Goal: Task Accomplishment & Management: Manage account settings

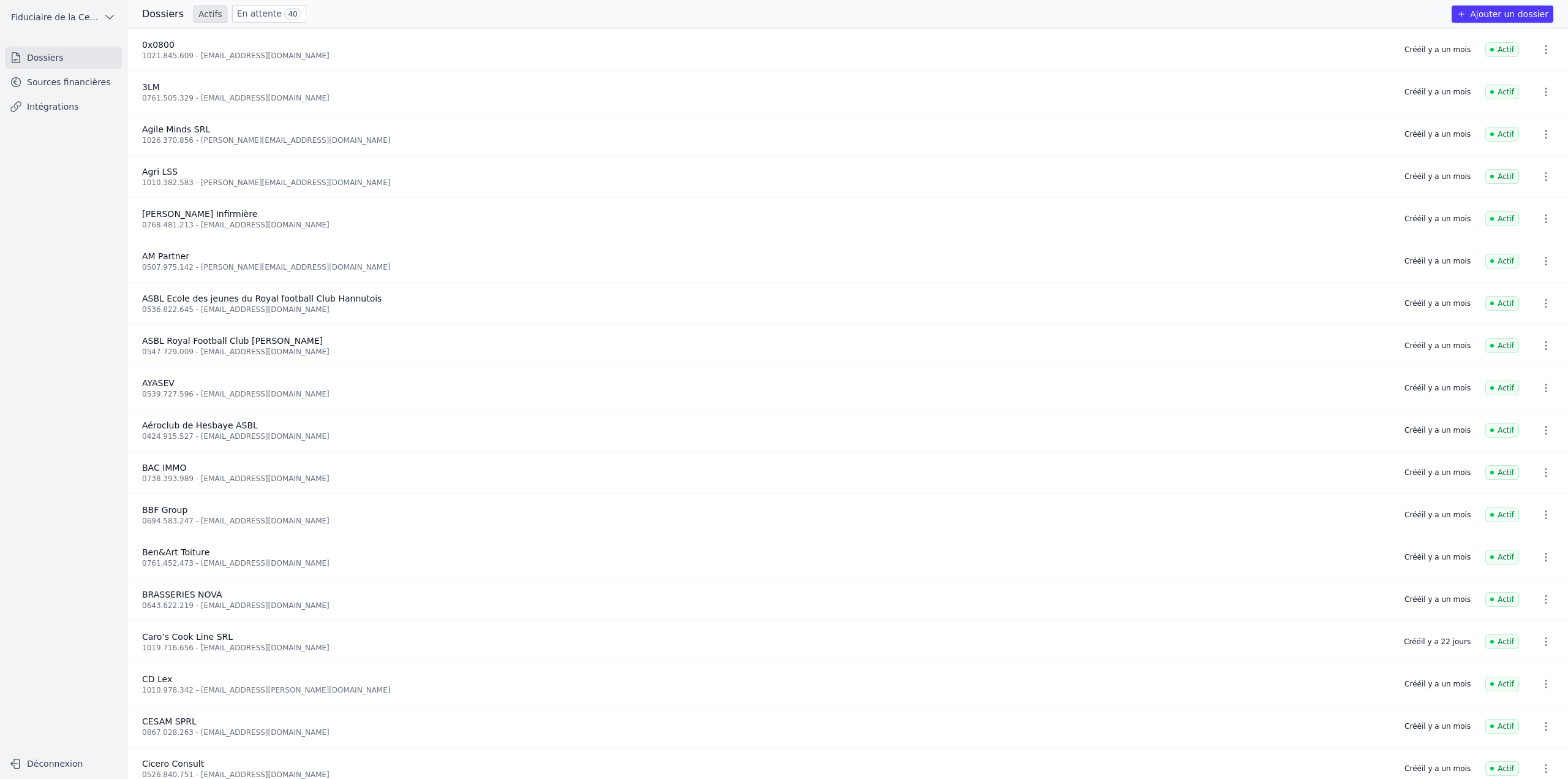
click at [53, 85] on link "Sources financières" at bounding box center [63, 82] width 117 height 22
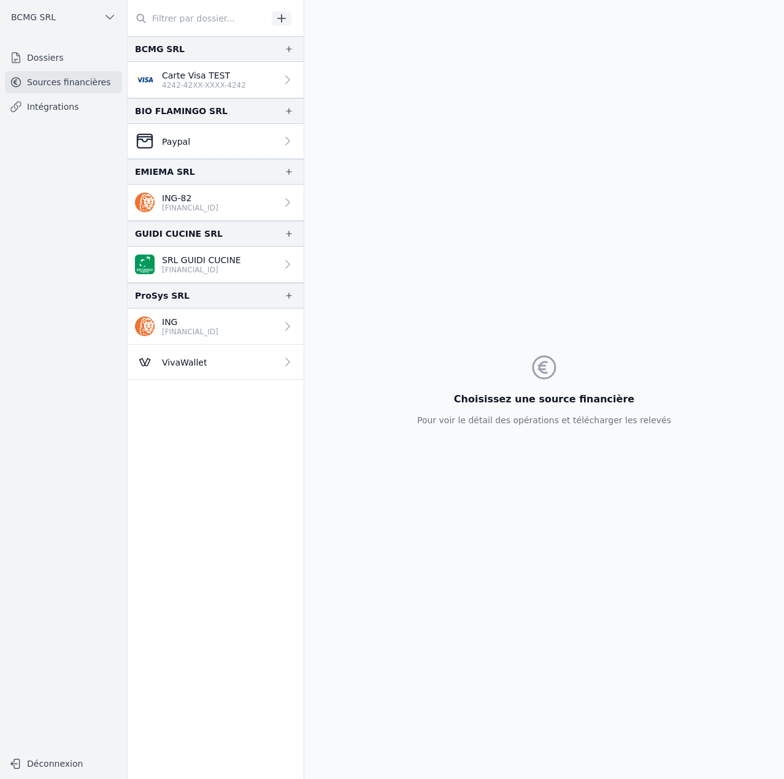
click at [212, 88] on p "4242-42XX-XXXX-4242" at bounding box center [204, 85] width 84 height 10
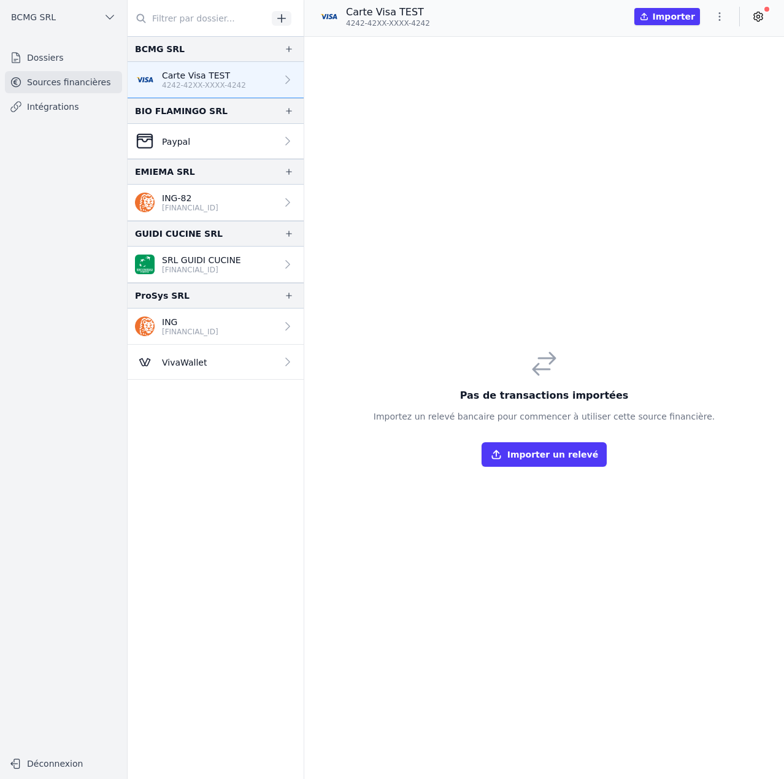
click at [210, 145] on link "Paypal" at bounding box center [216, 141] width 176 height 35
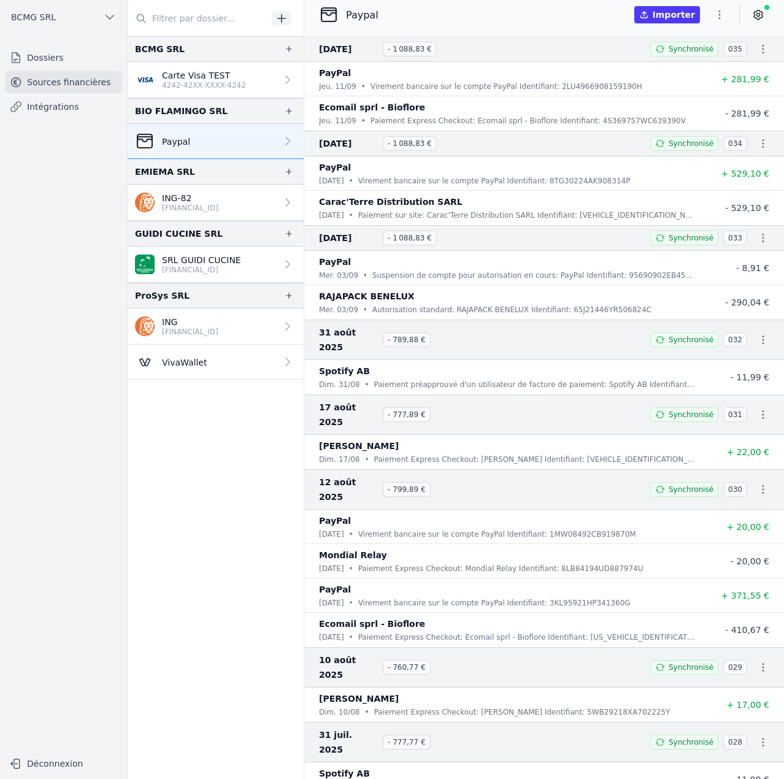
click at [214, 204] on p "BE25 3630 2361 4082" at bounding box center [190, 208] width 56 height 10
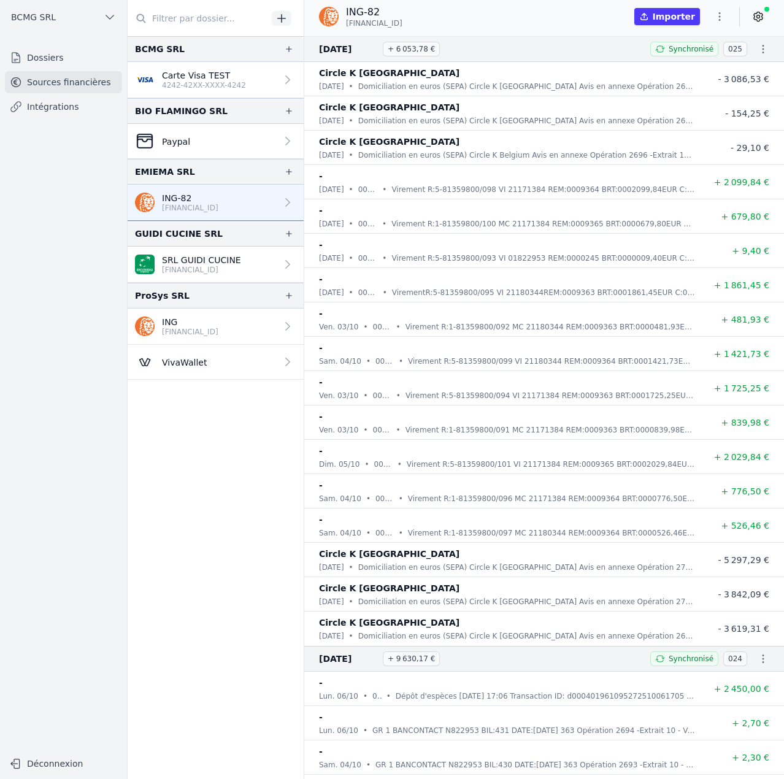
click at [208, 260] on p "SRL GUIDI CUCINE" at bounding box center [201, 260] width 79 height 12
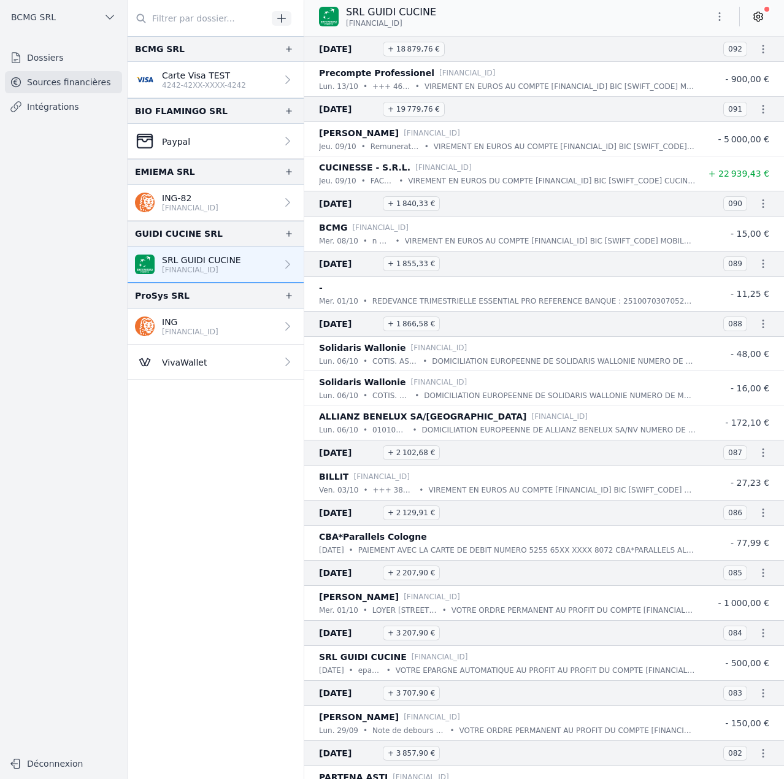
click at [199, 335] on p "BE85 3630 1876 6106" at bounding box center [190, 332] width 56 height 10
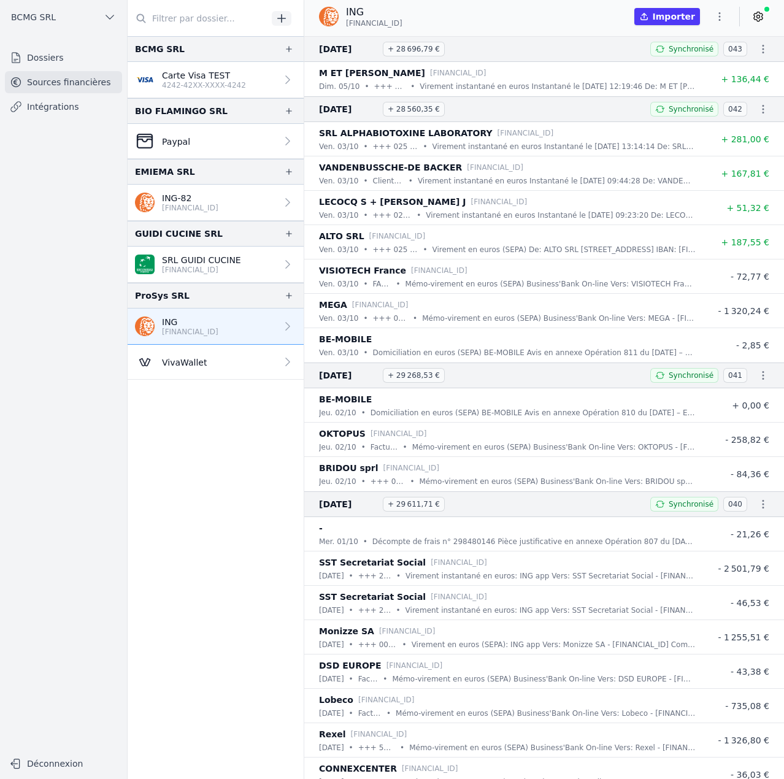
click at [198, 367] on p "VivaWallet" at bounding box center [184, 363] width 45 height 12
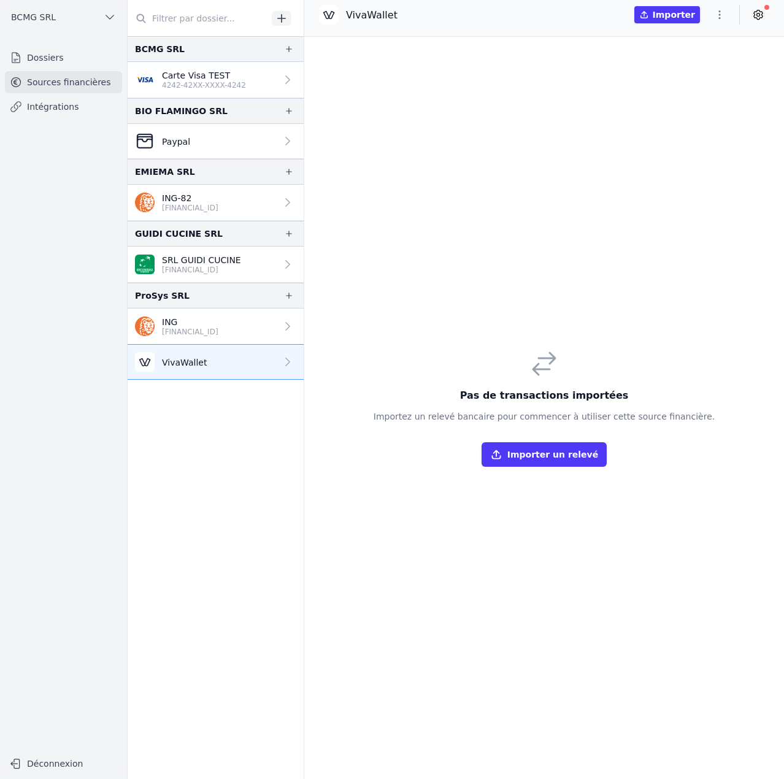
click at [210, 204] on p "BE25 3630 2361 4082" at bounding box center [190, 208] width 56 height 10
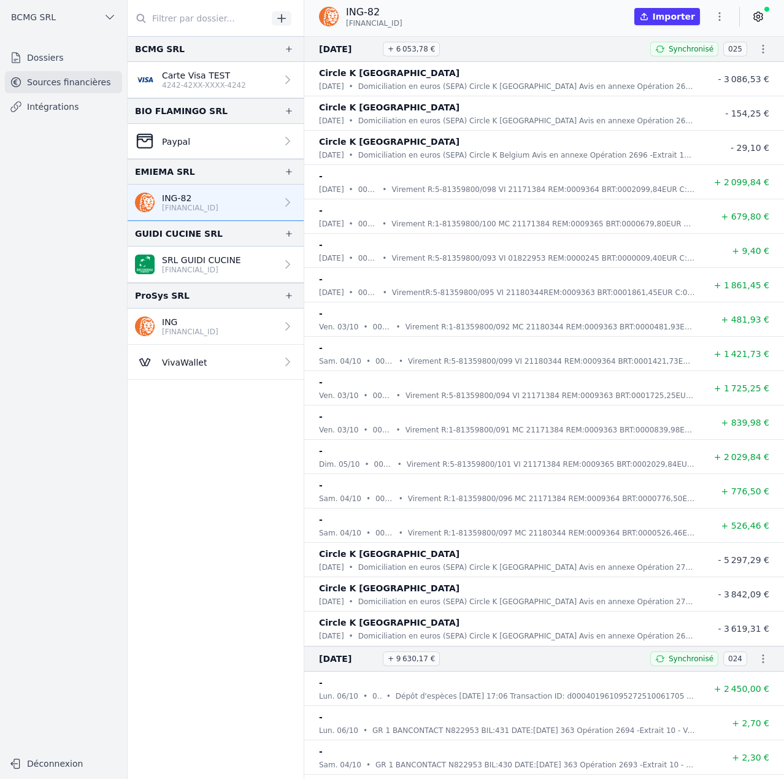
click at [204, 262] on p "SRL GUIDI CUCINE" at bounding box center [201, 260] width 79 height 12
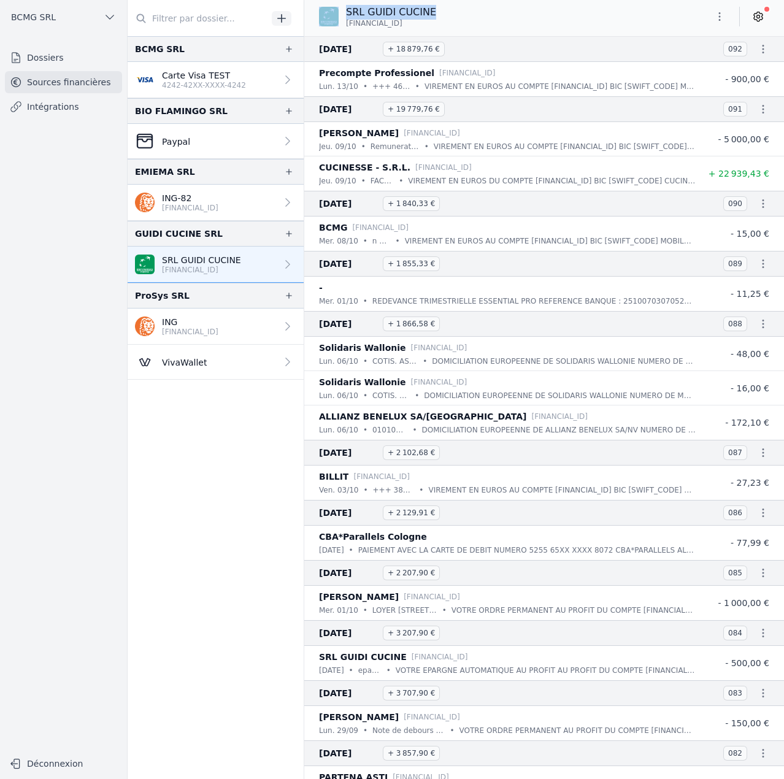
drag, startPoint x: 444, startPoint y: 12, endPoint x: 340, endPoint y: 9, distance: 104.4
click at [340, 9] on div "SRL GUIDI CUCINE BE76 2100 5869 9095" at bounding box center [544, 16] width 480 height 23
copy div "SRL GUIDI CUCINE"
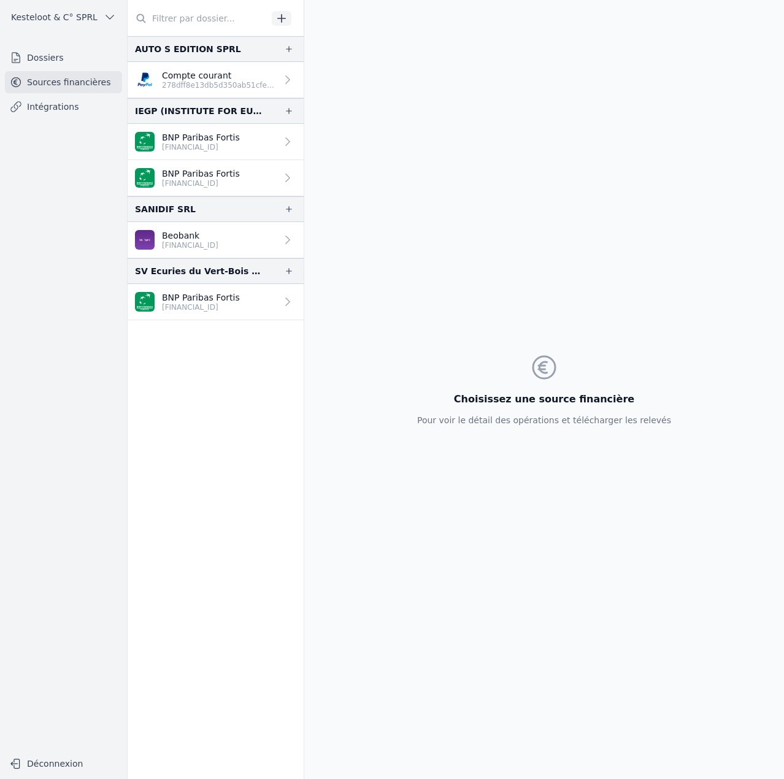
click at [210, 145] on p "[FINANCIAL_ID]" at bounding box center [201, 147] width 78 height 10
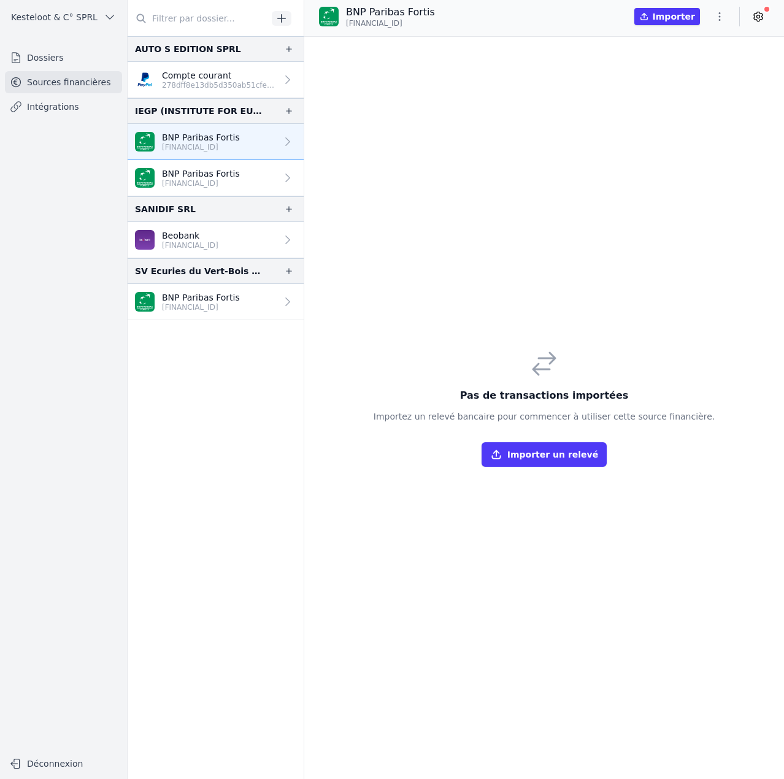
click at [210, 182] on p "[FINANCIAL_ID]" at bounding box center [201, 184] width 78 height 10
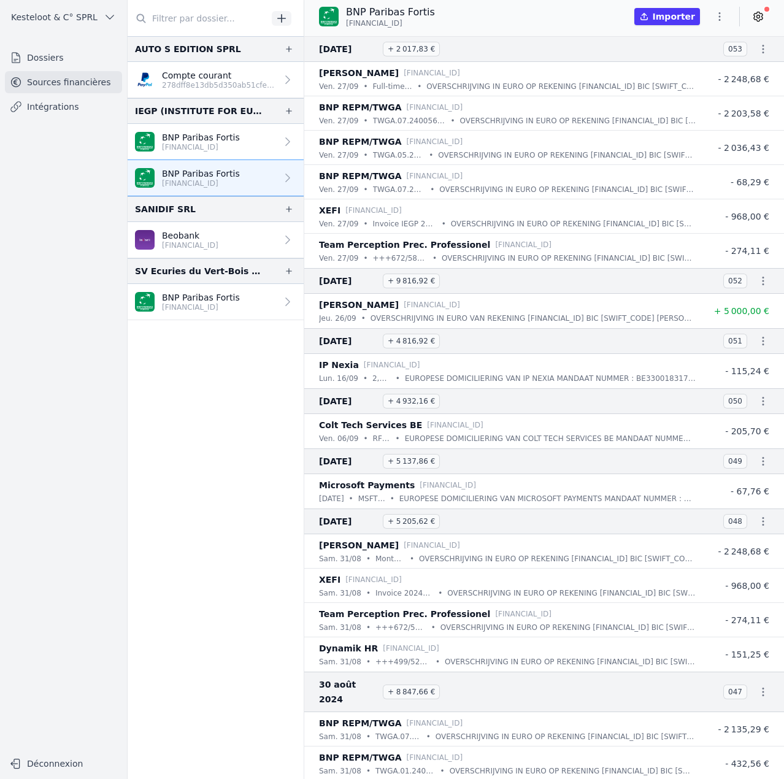
click at [211, 229] on link "Beobank BE91 9501 0376 5376" at bounding box center [216, 240] width 176 height 36
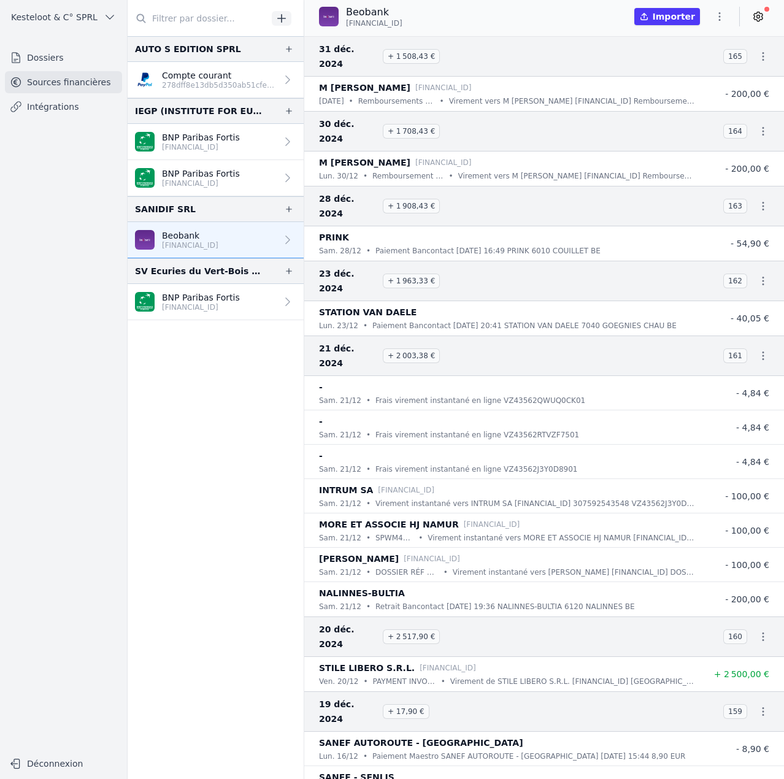
click at [209, 306] on p "BE11 0019 8173 4248" at bounding box center [201, 308] width 78 height 10
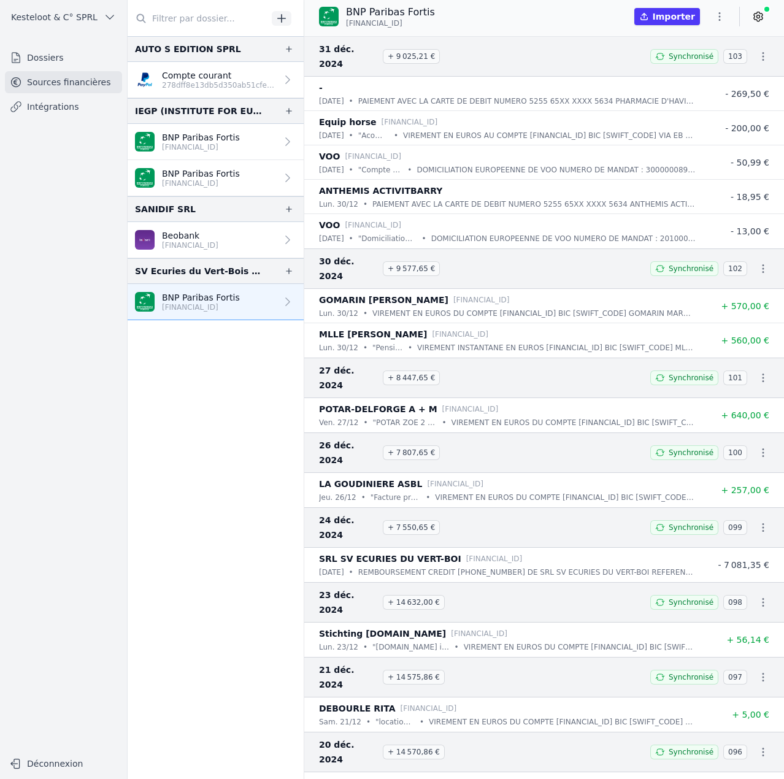
click at [199, 82] on p "278dff8e13db5d350ab51cfeec3cfe4c" at bounding box center [219, 85] width 115 height 10
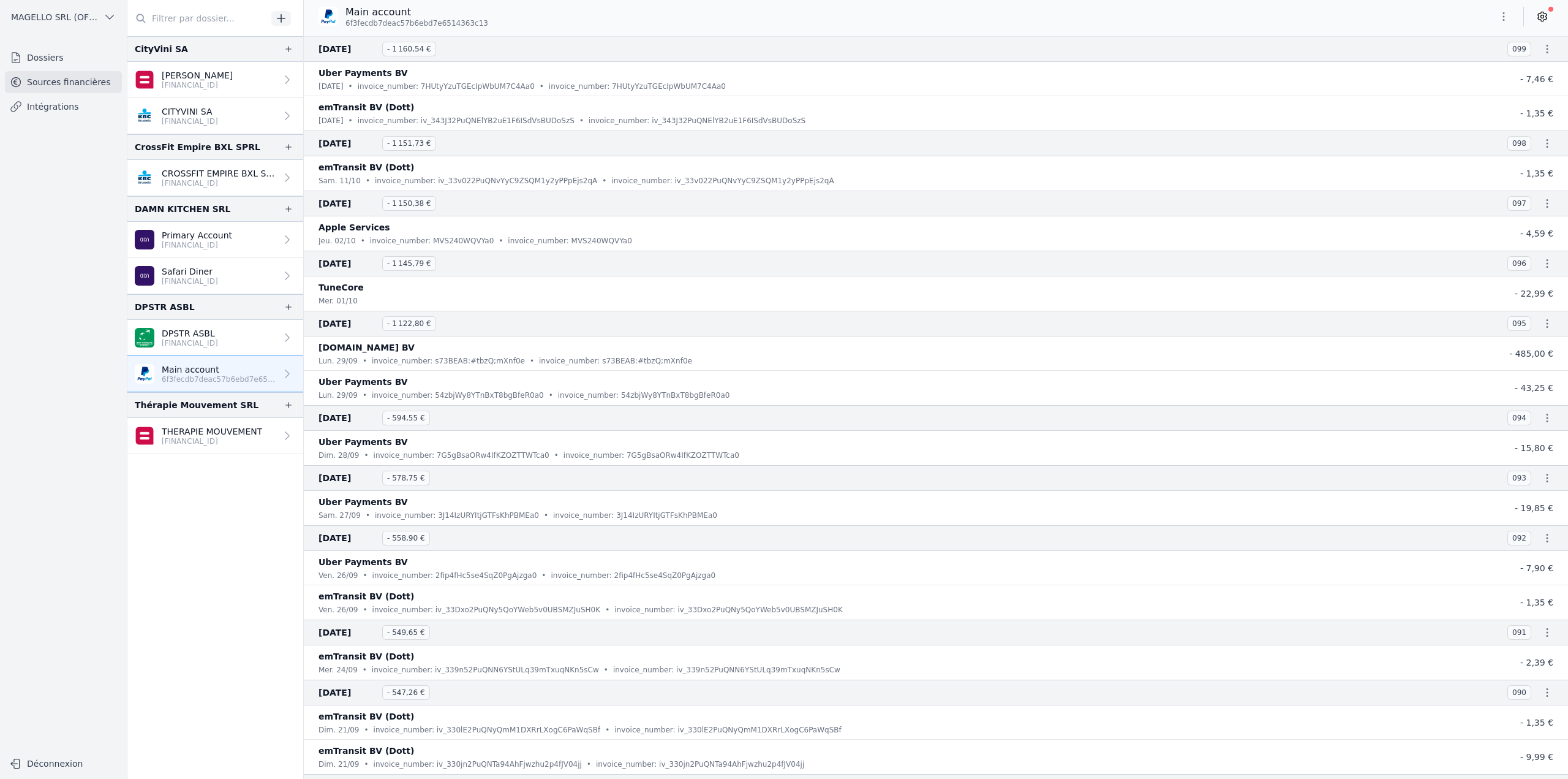
click at [850, 15] on div "Main account 6f3fecdb7deac57b6ebd7e6514363c13" at bounding box center [935, 16] width 1265 height 23
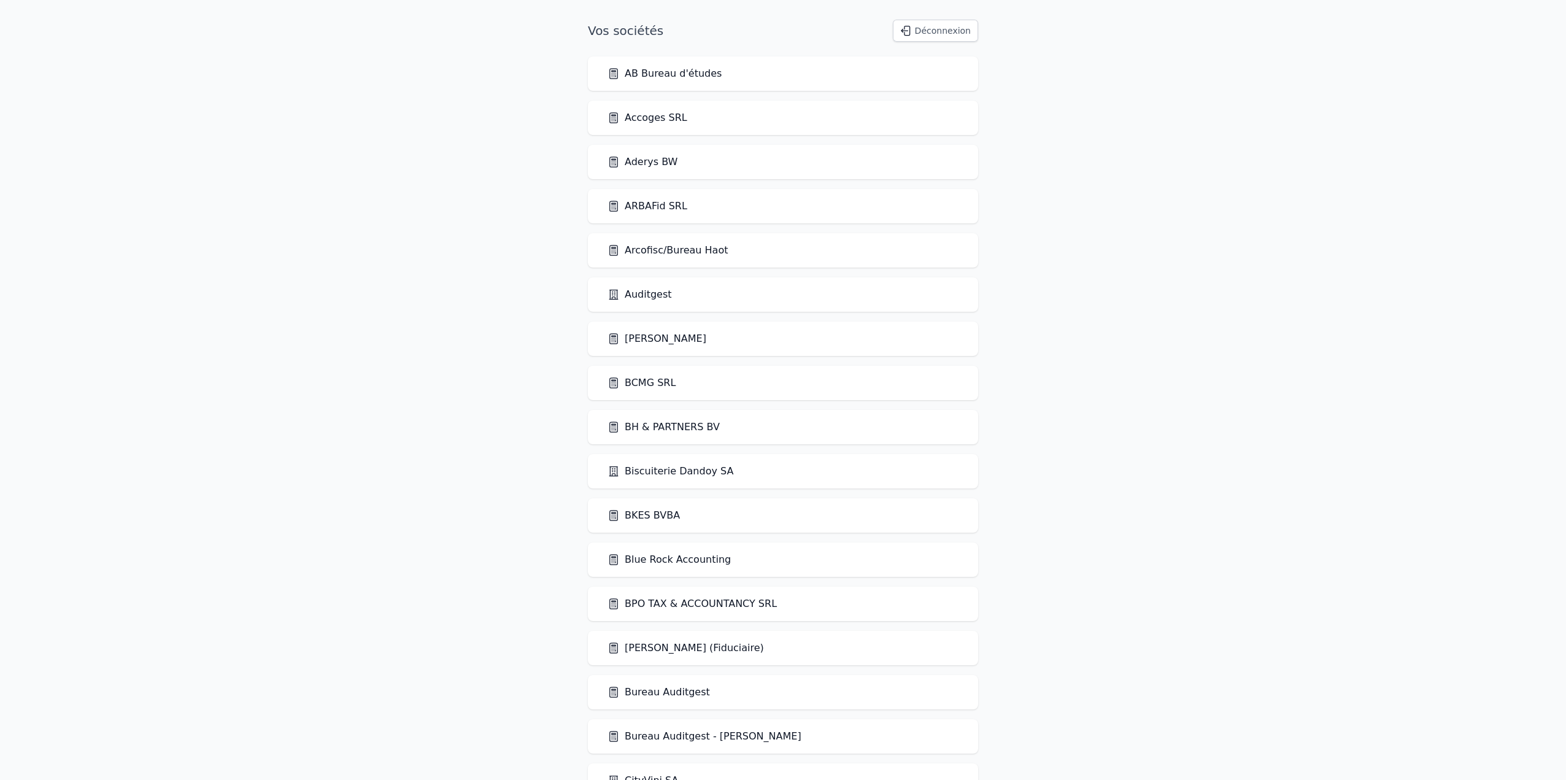
click at [644, 295] on link "Auditgest" at bounding box center [640, 294] width 64 height 15
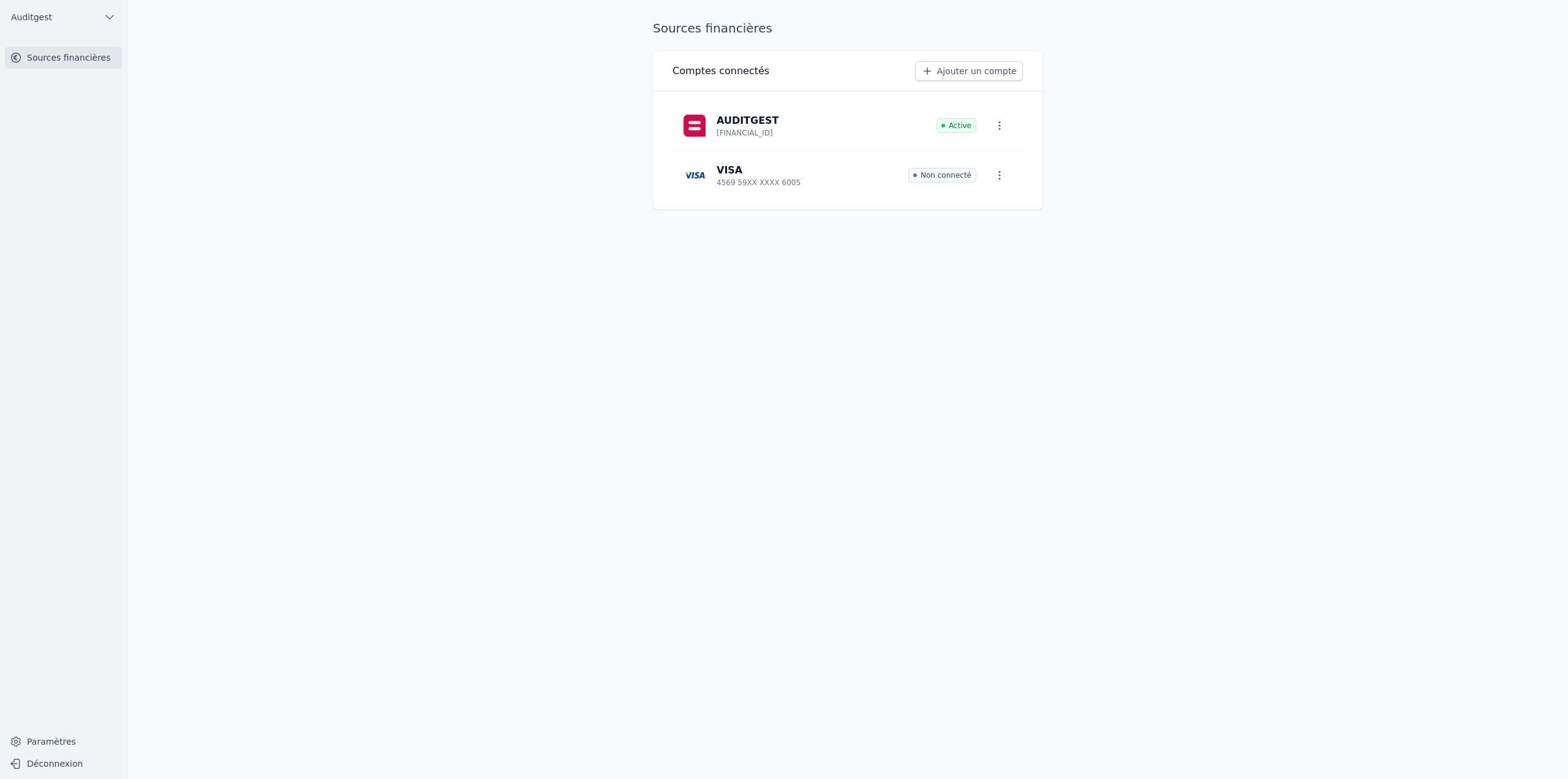
click at [75, 15] on button "Auditgest" at bounding box center [63, 17] width 117 height 20
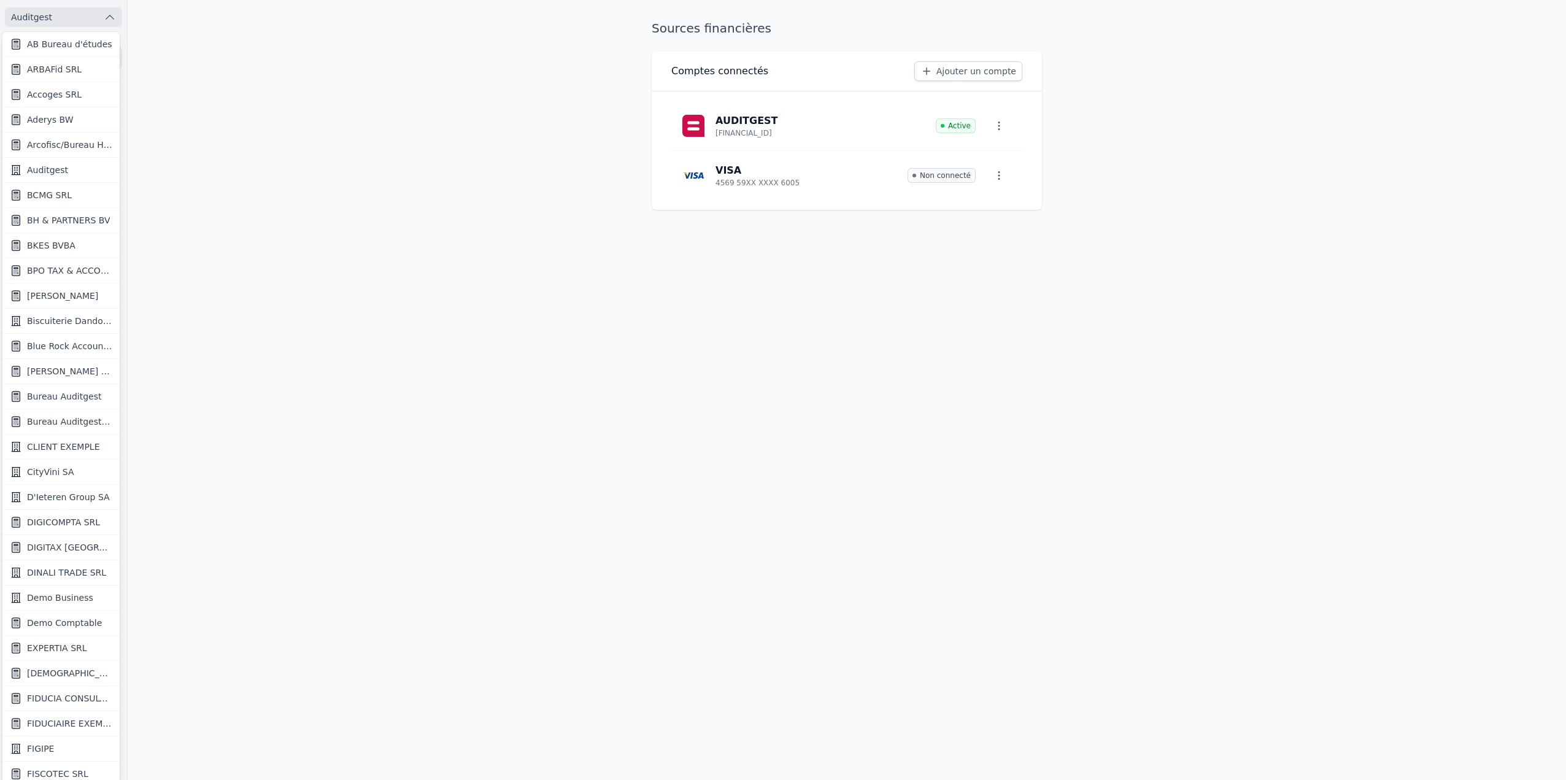
click at [58, 398] on span "Bureau Auditgest" at bounding box center [64, 396] width 74 height 12
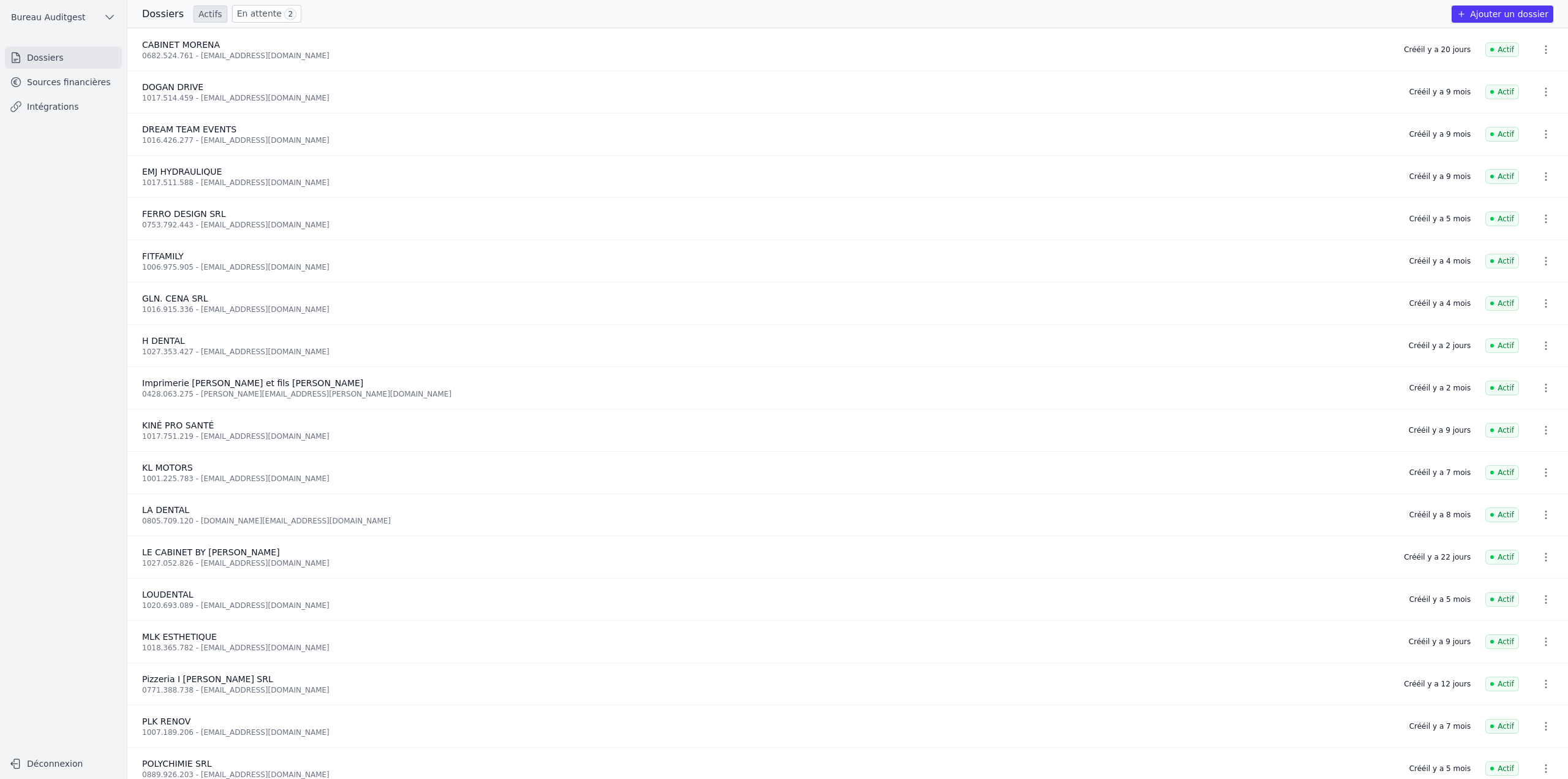
click at [244, 11] on link "En attente 2" at bounding box center [266, 14] width 69 height 18
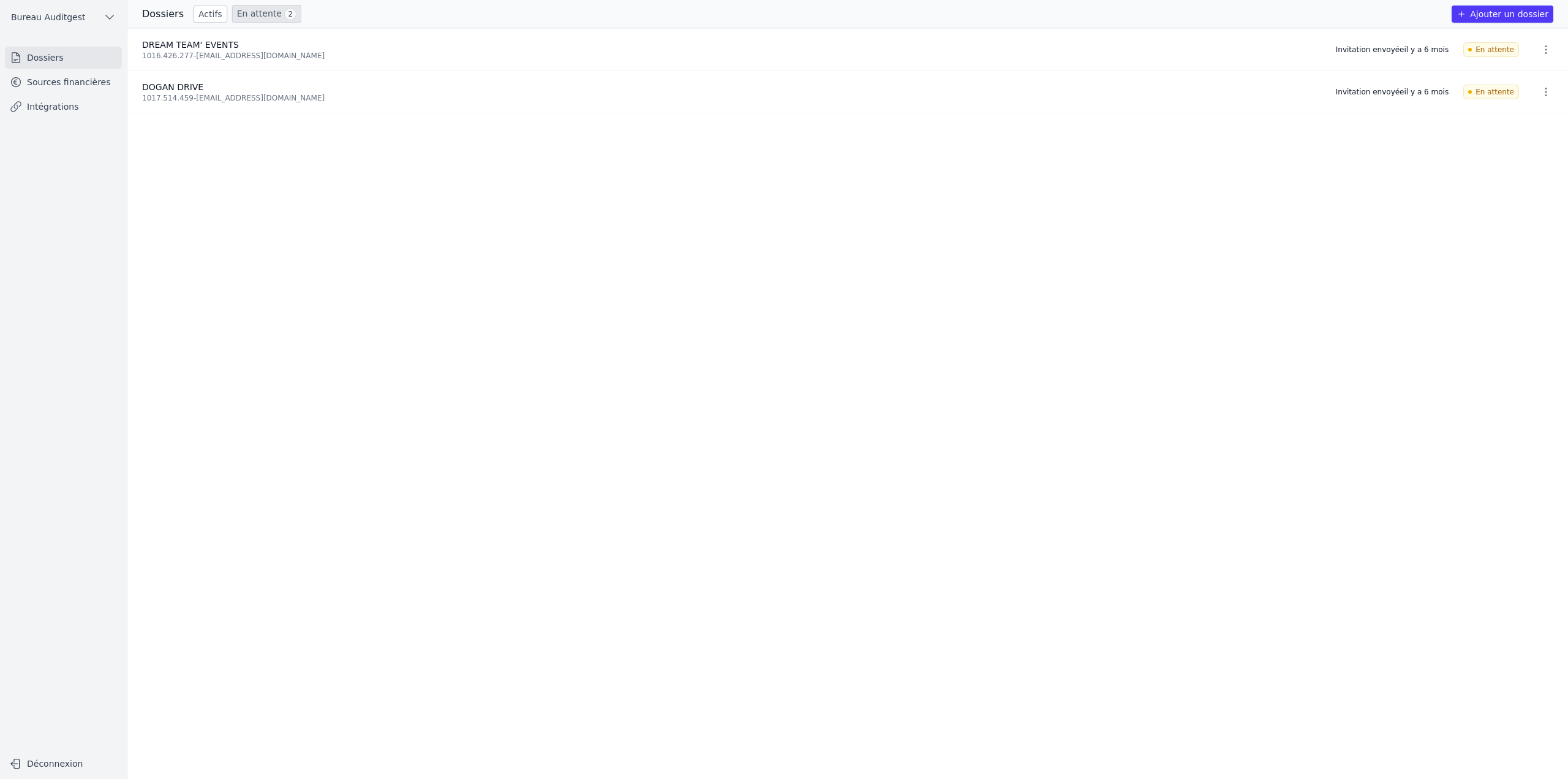
click at [208, 15] on link "Actifs" at bounding box center [211, 14] width 34 height 17
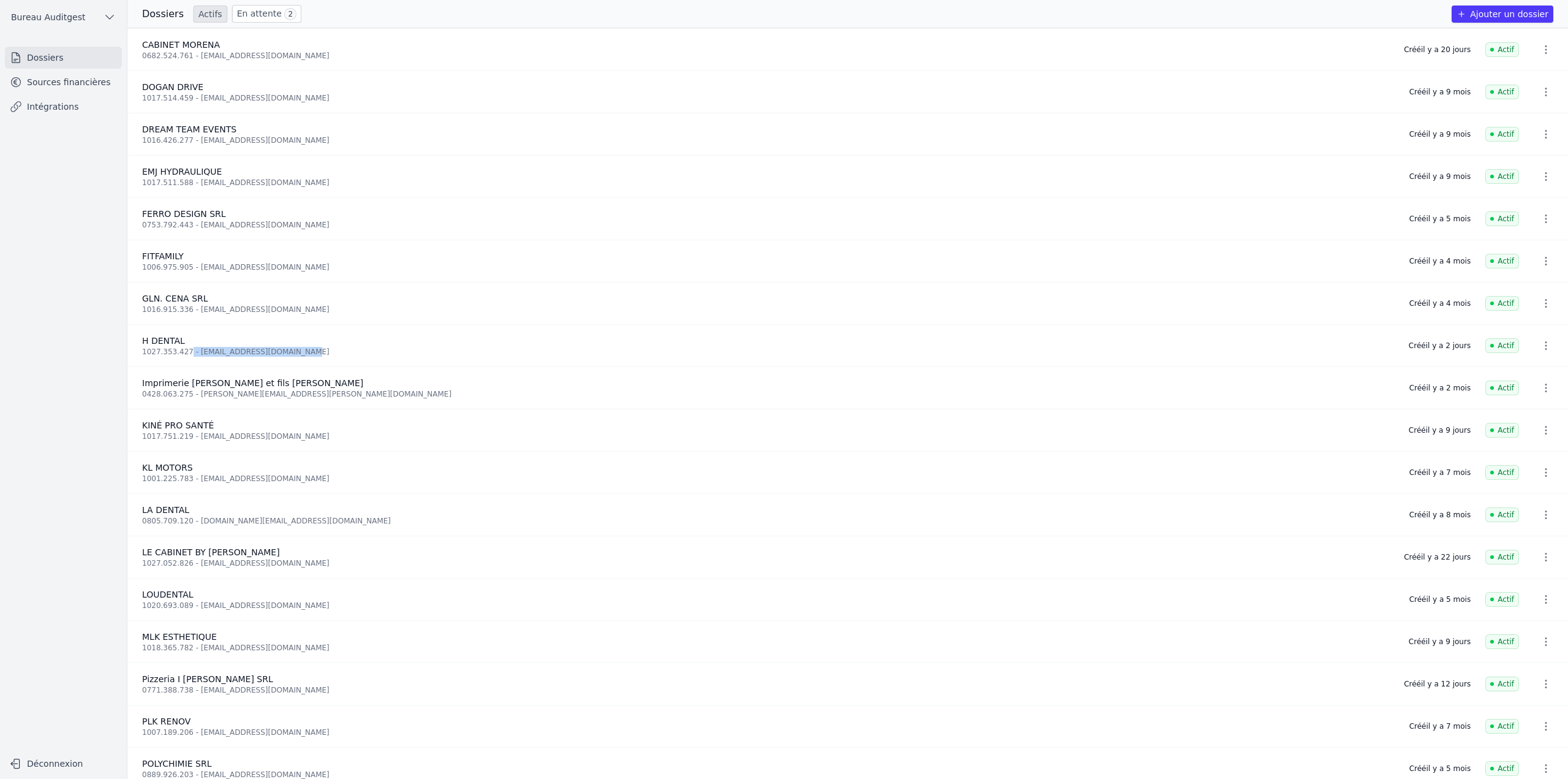
drag, startPoint x: 184, startPoint y: 351, endPoint x: 425, endPoint y: 363, distance: 241.3
click at [425, 363] on li "H DENTAL 1027.353.427 - taeizadeh.houman@gmail.com Créé il y a 2 jours Actif" at bounding box center [848, 346] width 1441 height 42
click at [80, 87] on link "Sources financières" at bounding box center [63, 82] width 117 height 22
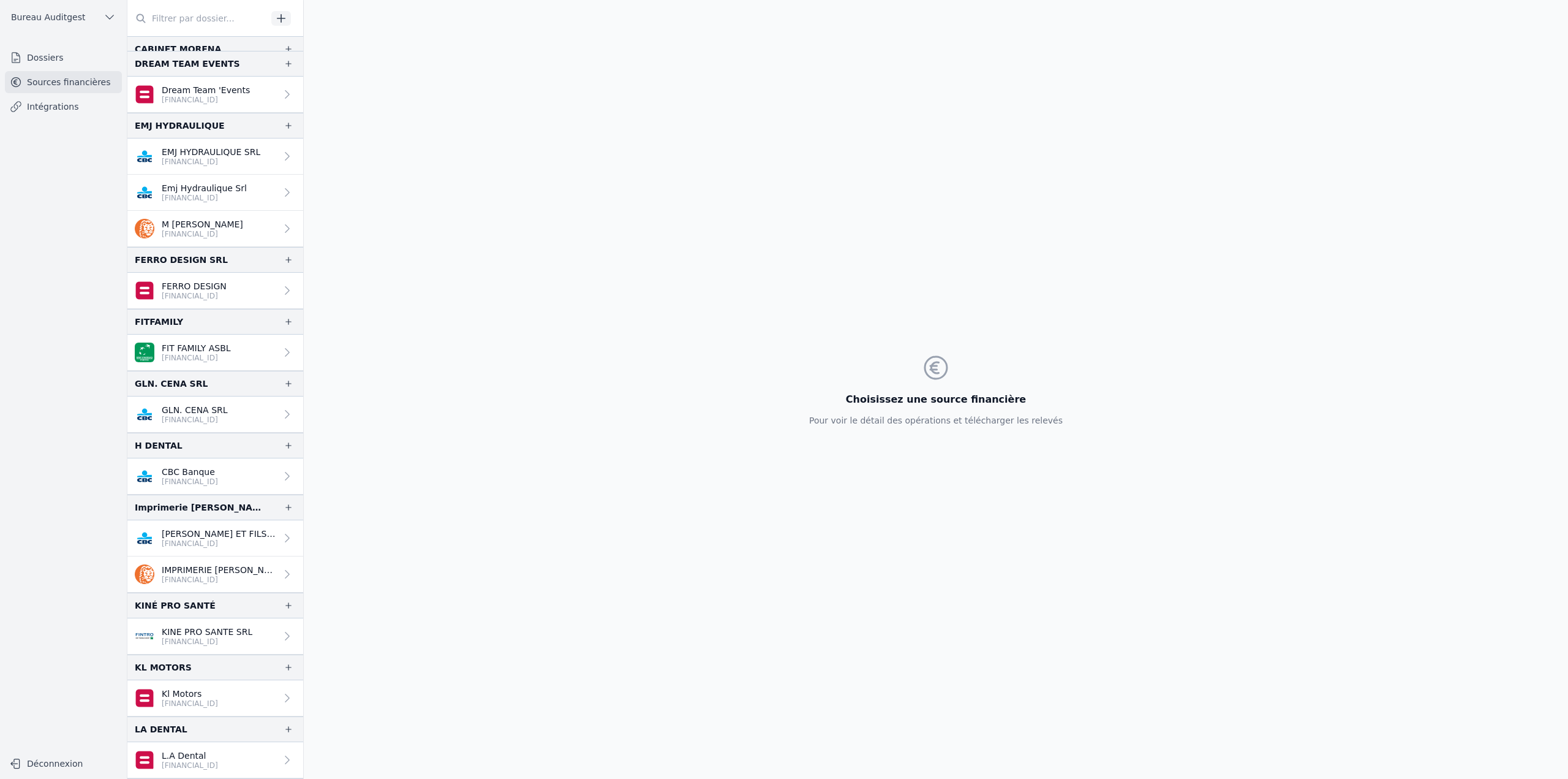
scroll to position [123, 0]
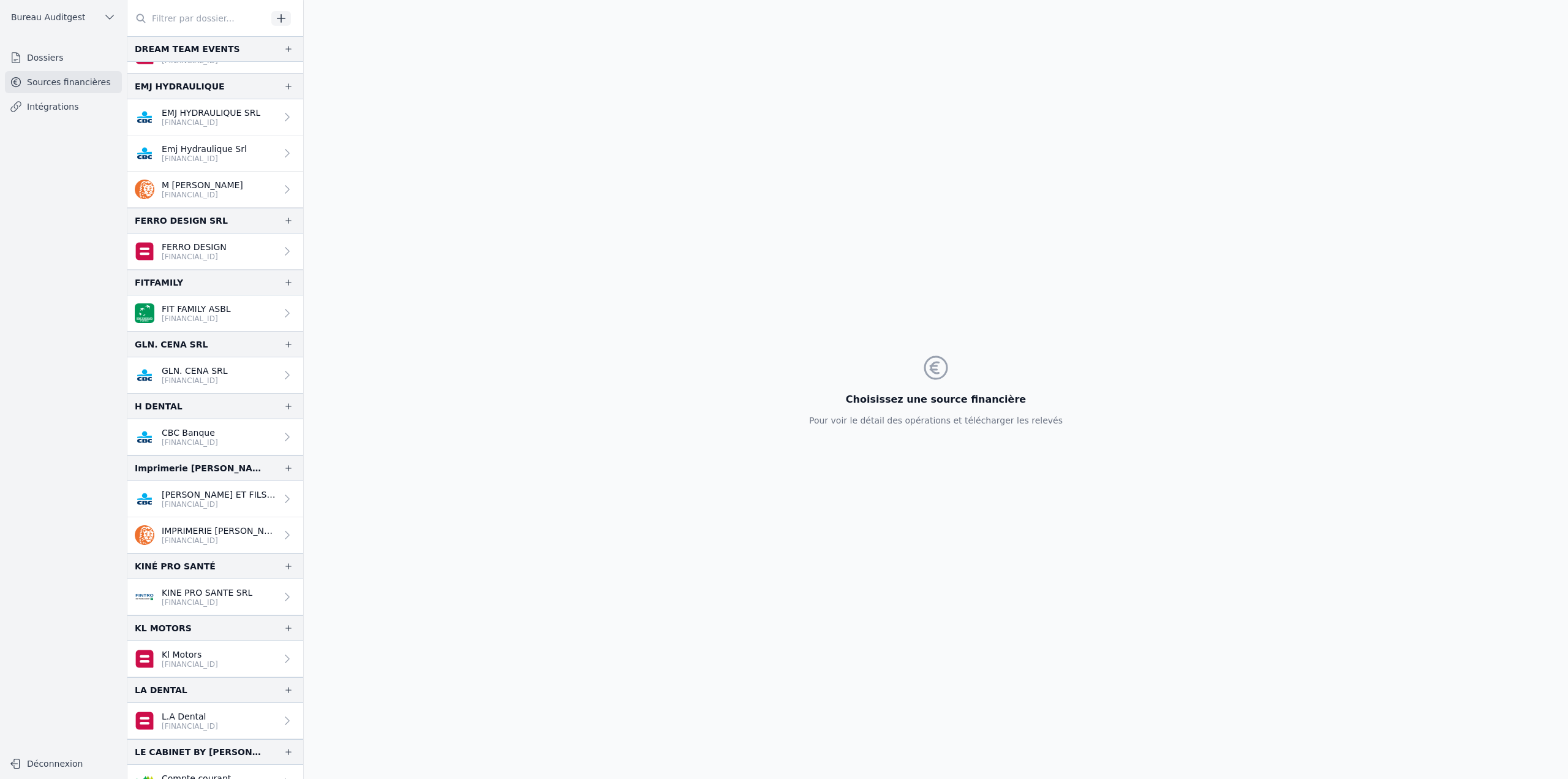
click at [195, 434] on p "CBC Banque" at bounding box center [190, 432] width 56 height 12
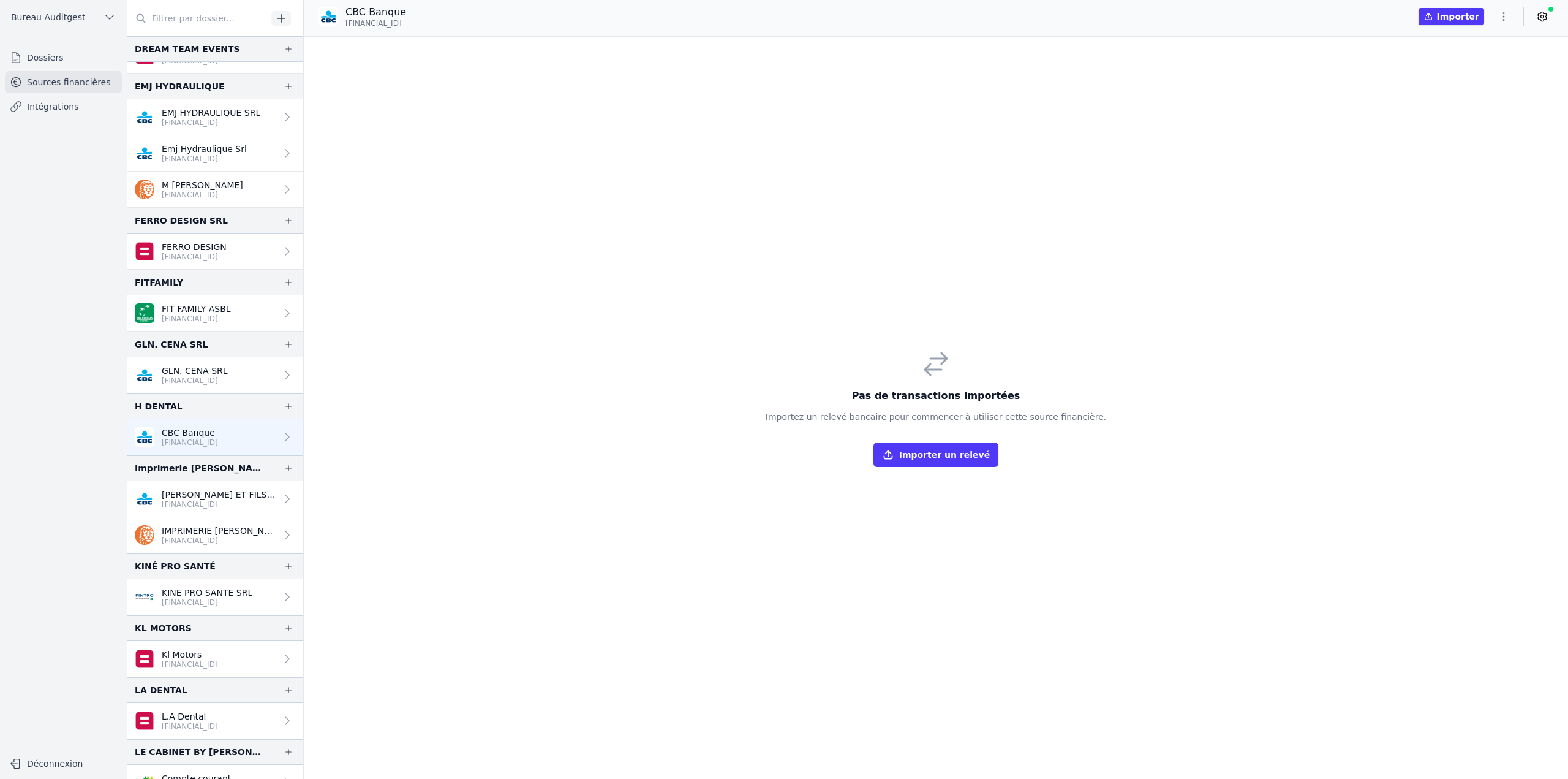
drag, startPoint x: 345, startPoint y: 25, endPoint x: 438, endPoint y: 23, distance: 93.0
click at [438, 23] on div "CBC Banque BE68 7320 8312 7334 Importer" at bounding box center [935, 16] width 1265 height 23
copy span "[FINANCIAL_ID]"
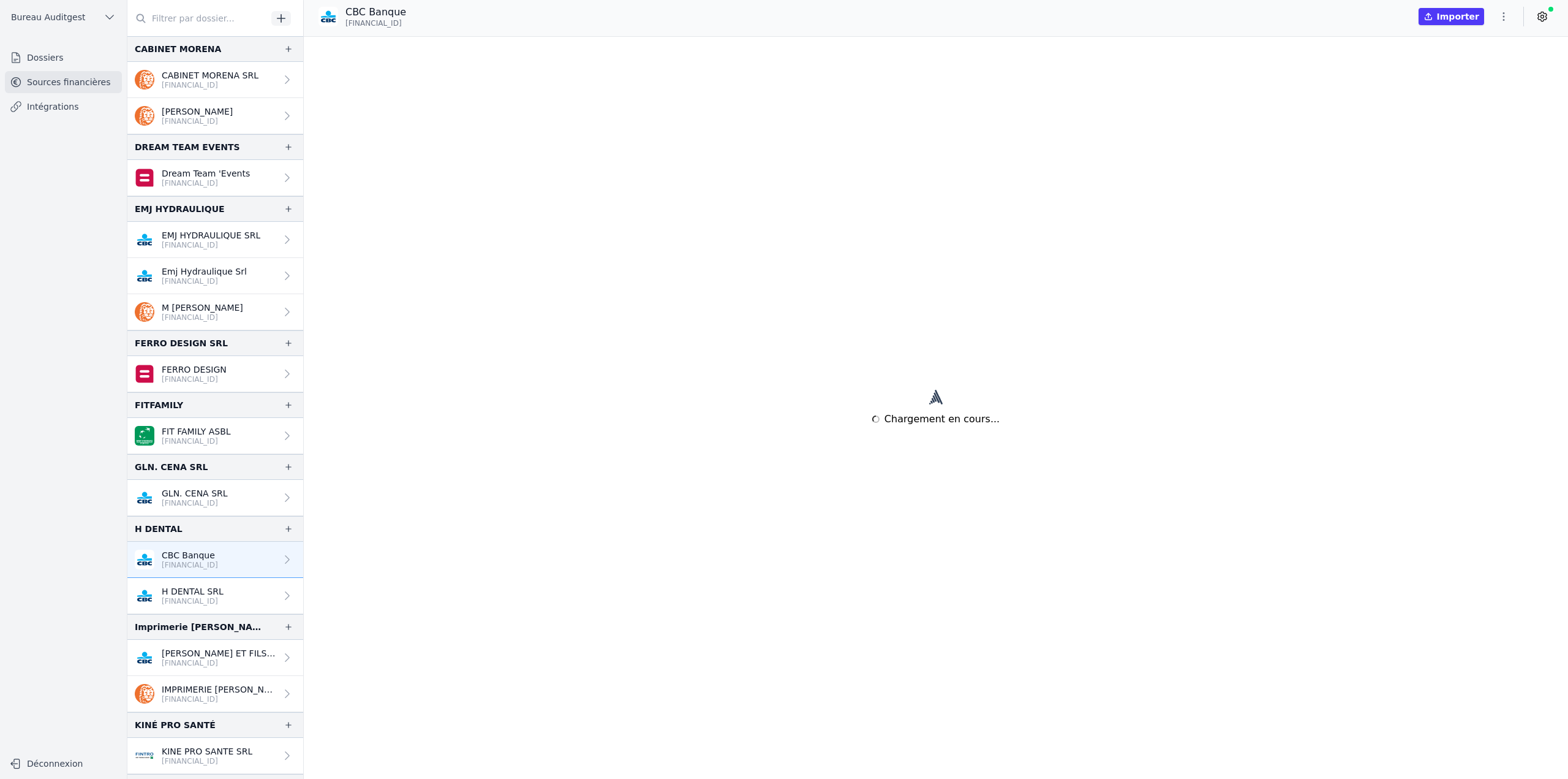
scroll to position [152, 0]
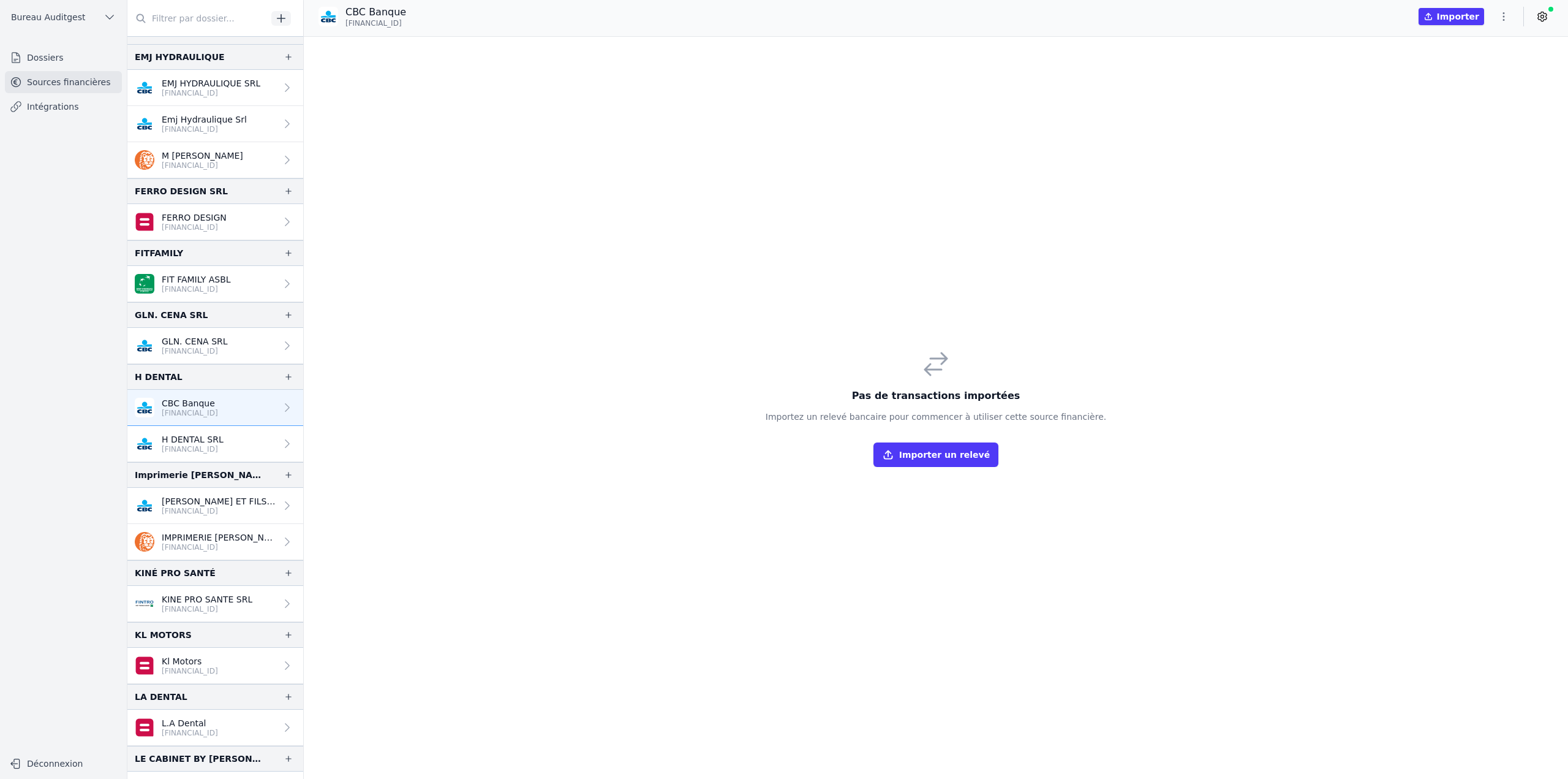
click at [252, 441] on link "H DENTAL SRL [FINANCIAL_ID]" at bounding box center [216, 444] width 176 height 36
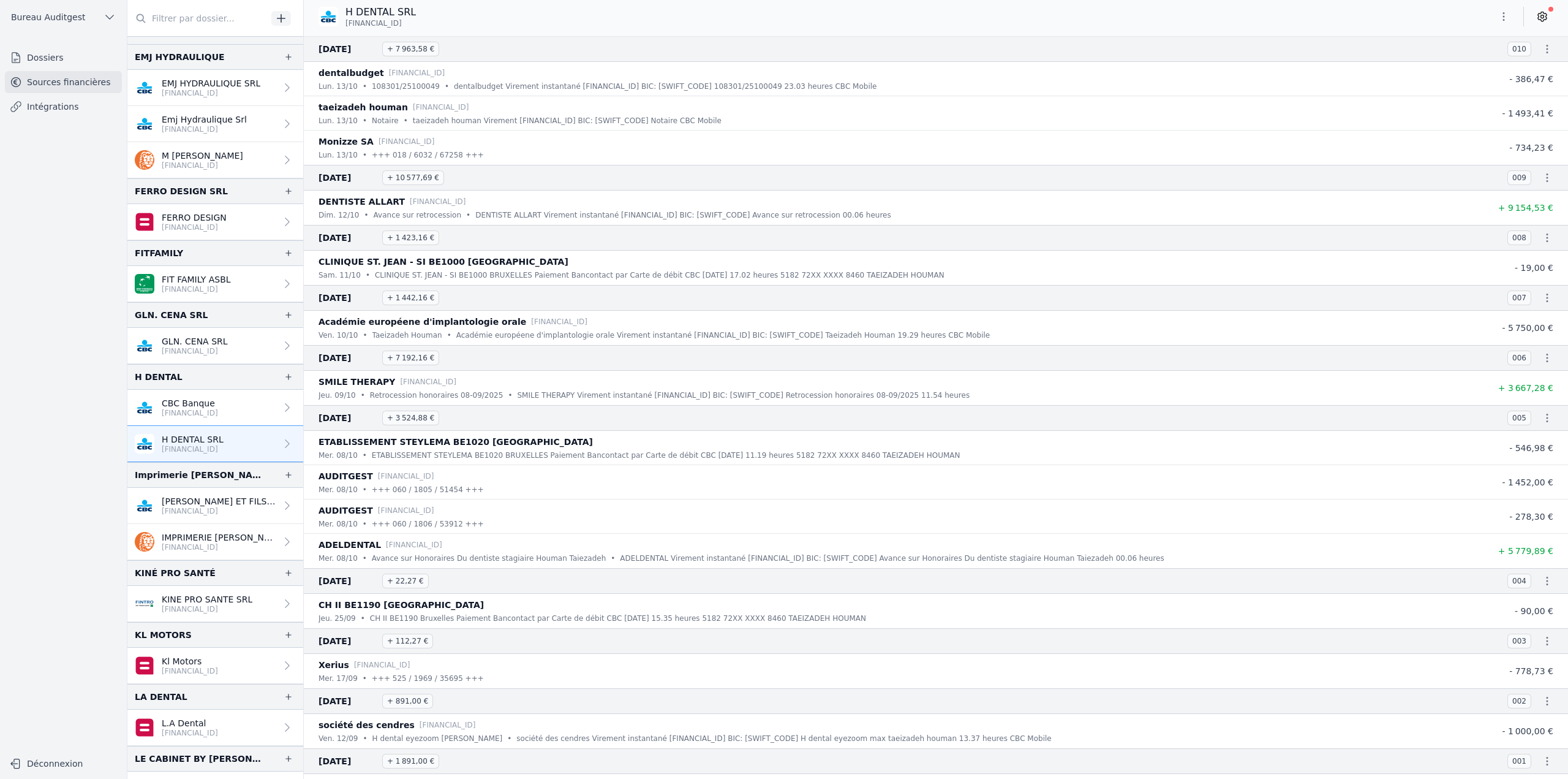
click at [236, 406] on link "CBC Banque [FINANCIAL_ID]" at bounding box center [216, 407] width 176 height 36
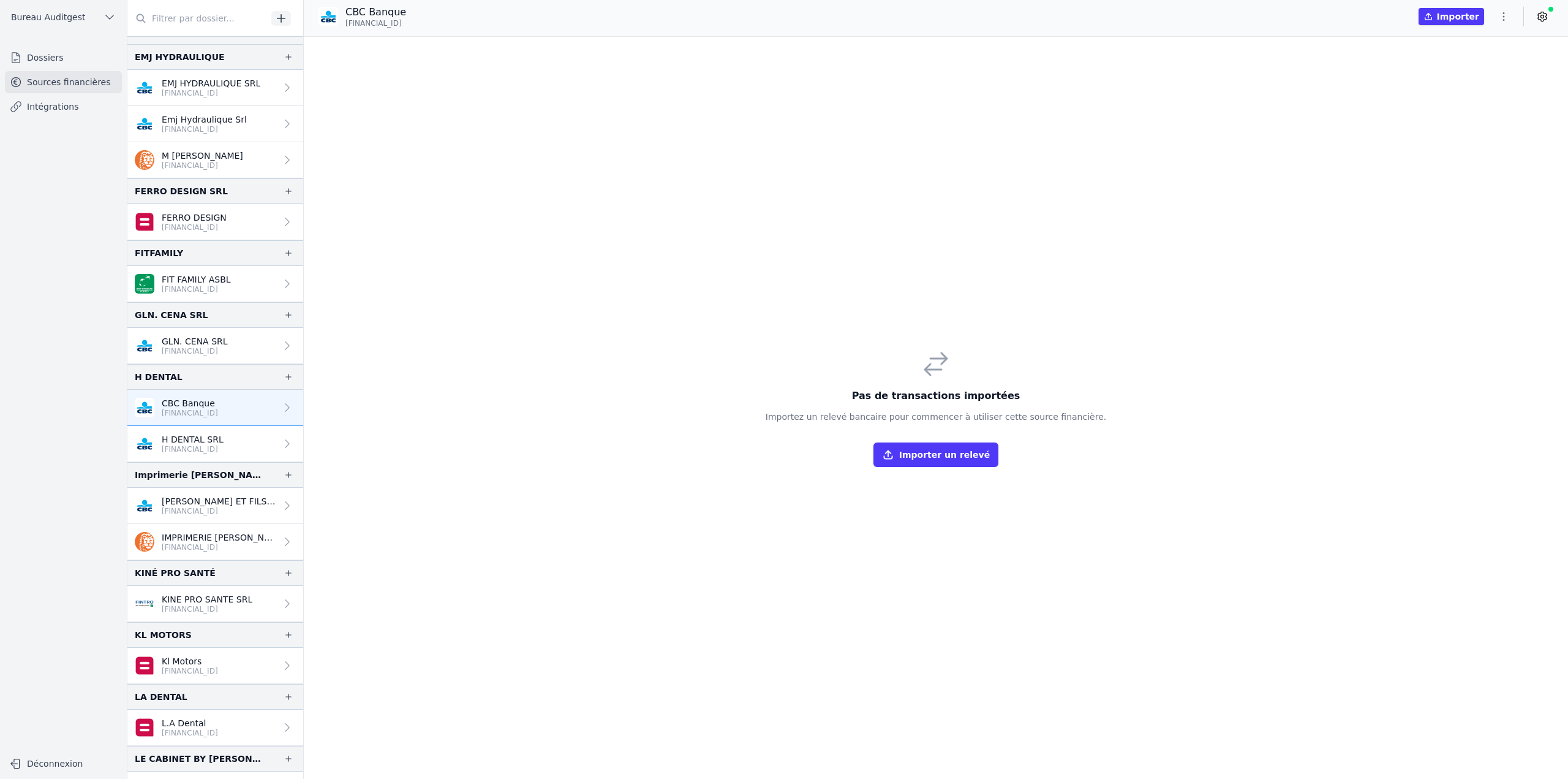
click at [1506, 18] on icon "button" at bounding box center [1504, 16] width 12 height 12
click at [1471, 111] on button "Supprimer" at bounding box center [1474, 110] width 88 height 22
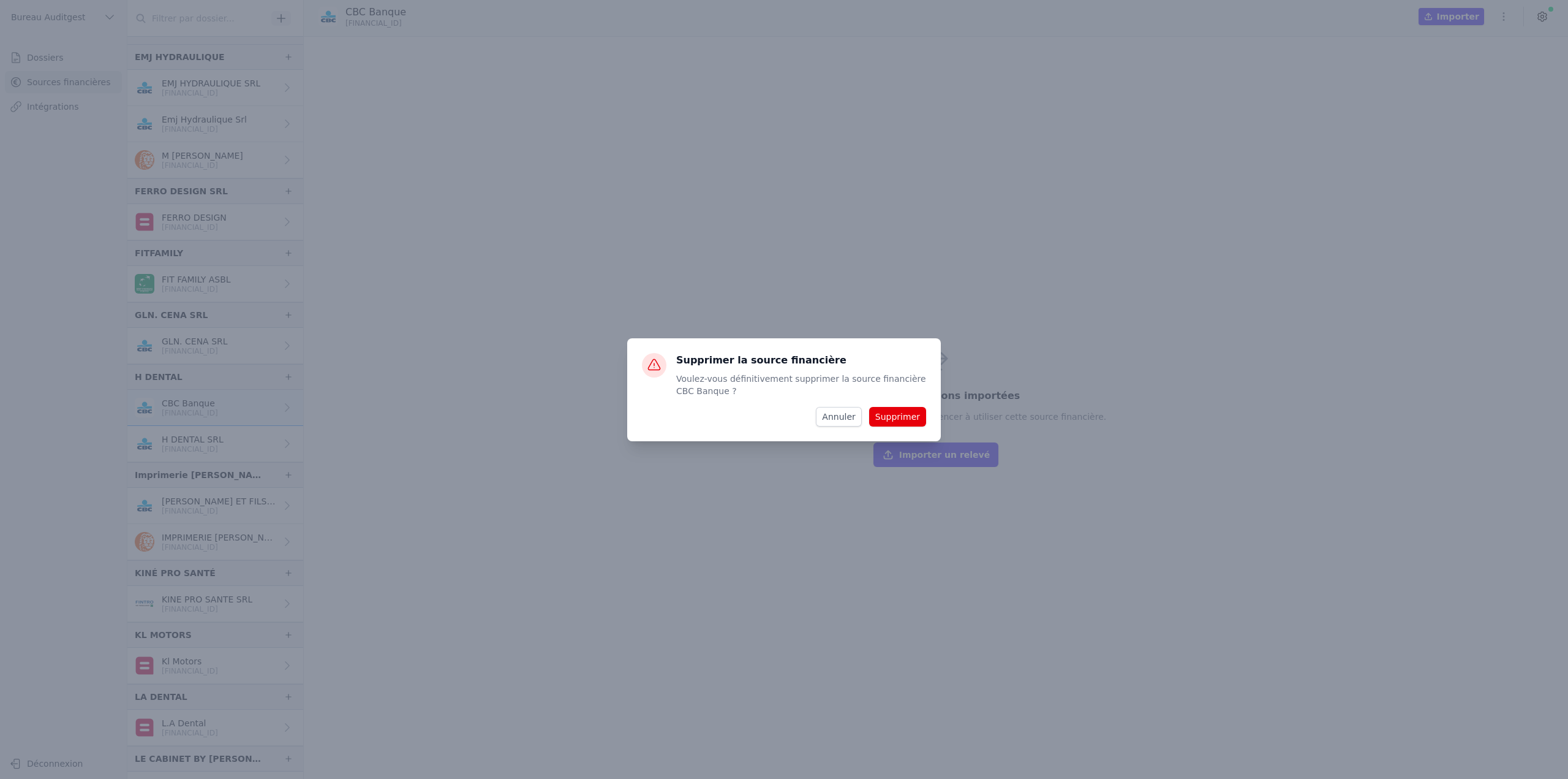
click at [893, 417] on button "Supprimer" at bounding box center [897, 417] width 57 height 20
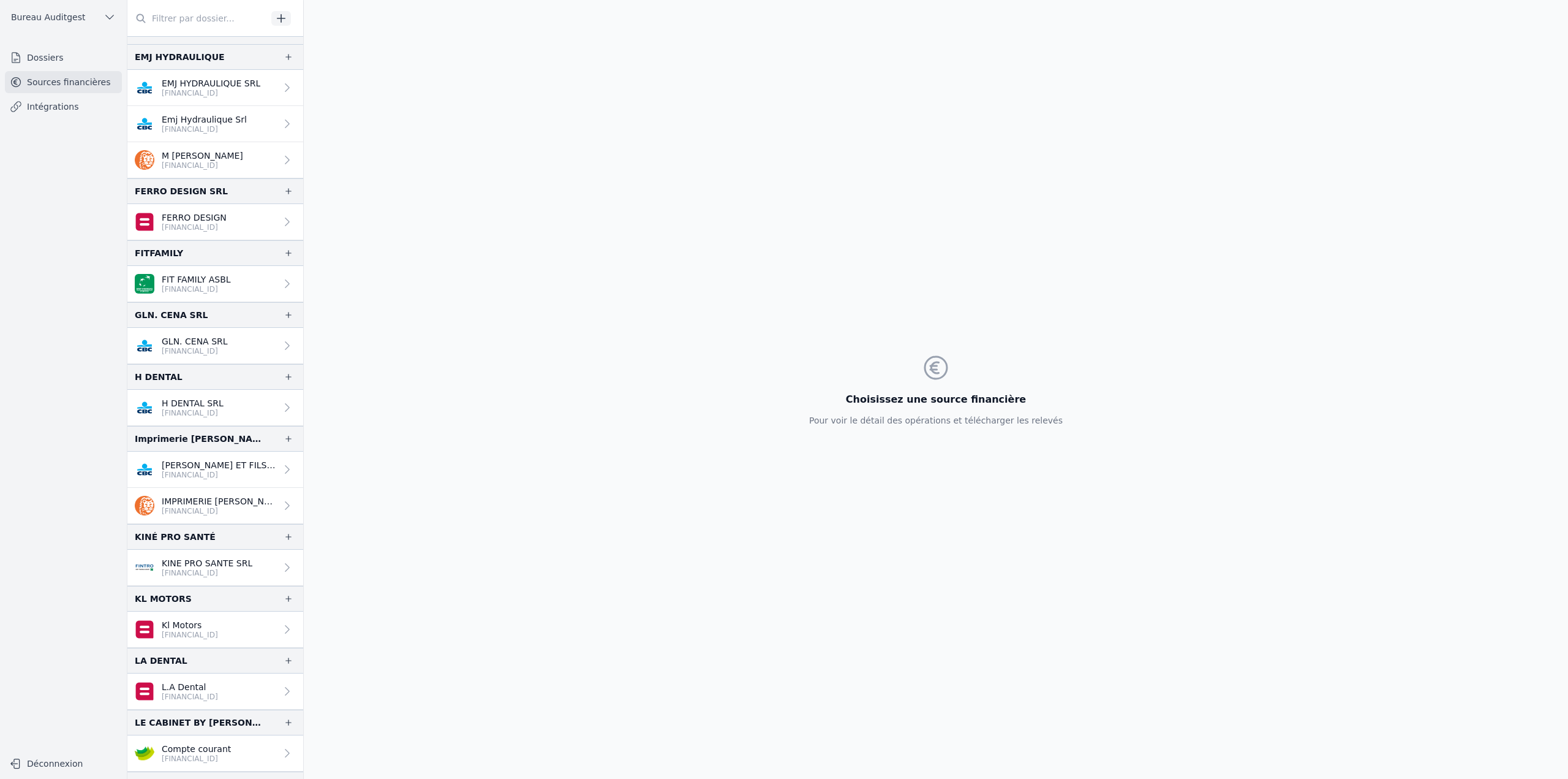
click at [265, 404] on link "H DENTAL SRL [FINANCIAL_ID]" at bounding box center [216, 407] width 176 height 36
